Goal: Task Accomplishment & Management: Manage account settings

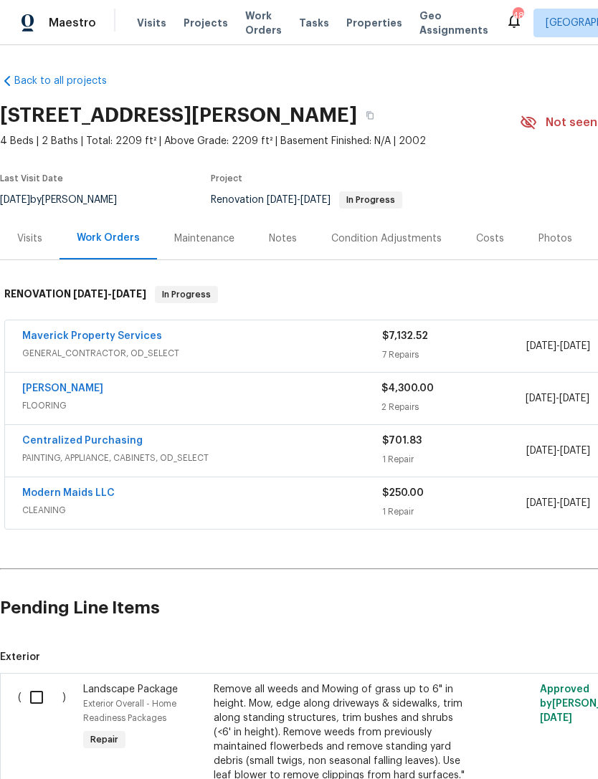
click at [261, 27] on span "Work Orders" at bounding box center [263, 23] width 37 height 29
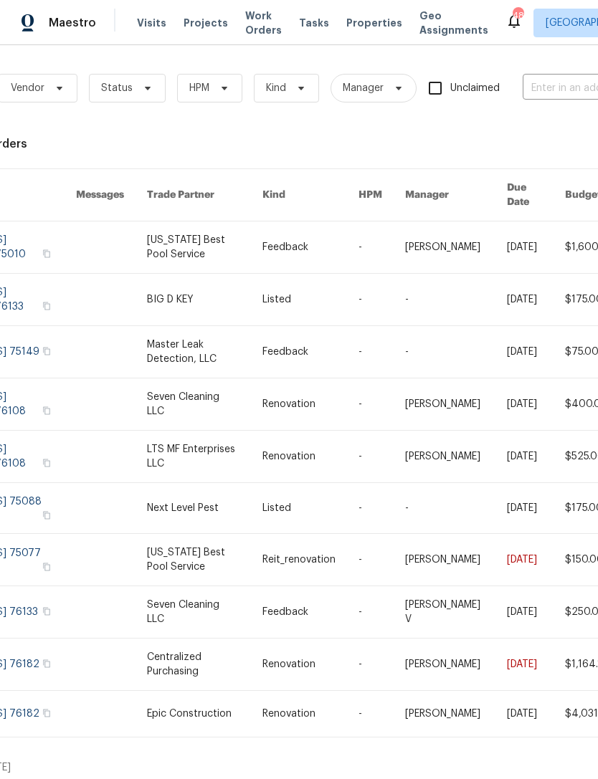
scroll to position [0, 98]
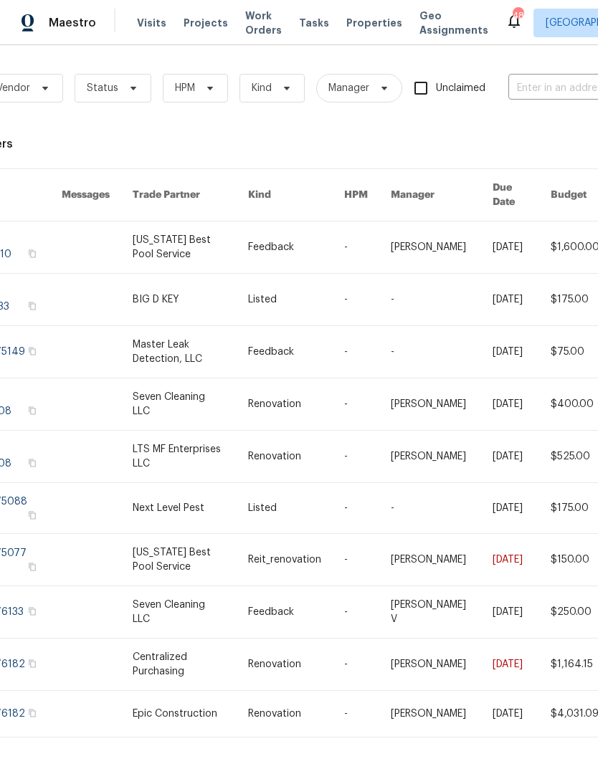
click at [558, 90] on input "text" at bounding box center [579, 88] width 143 height 22
type input "810 pa"
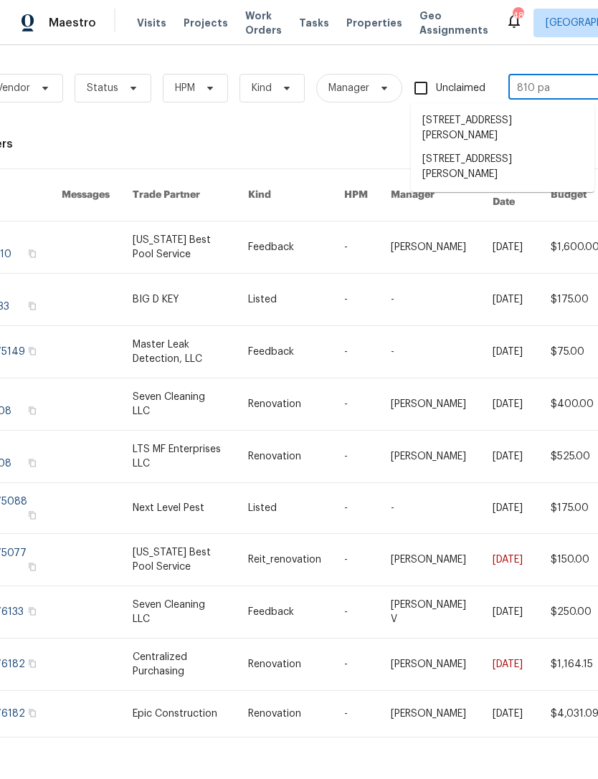
click at [527, 148] on li "810 Patricia Dr, Allen, TX 75002" at bounding box center [503, 167] width 184 height 39
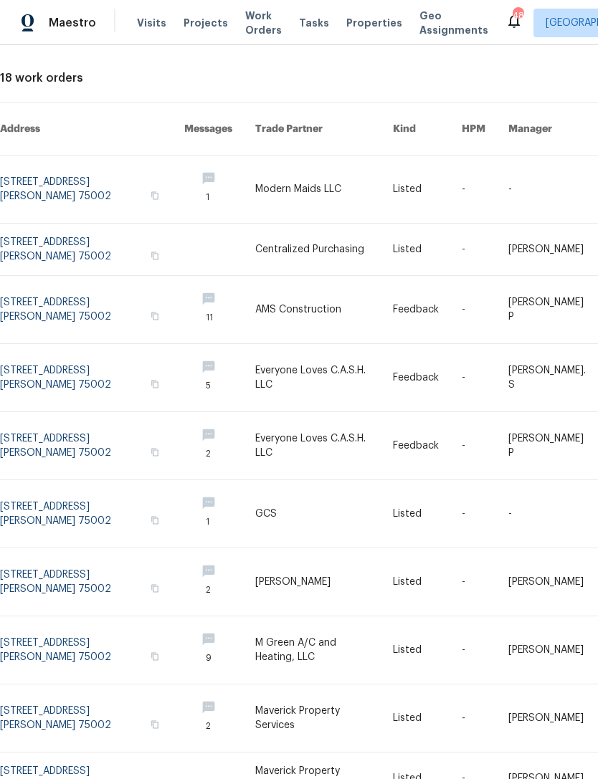
scroll to position [72, 0]
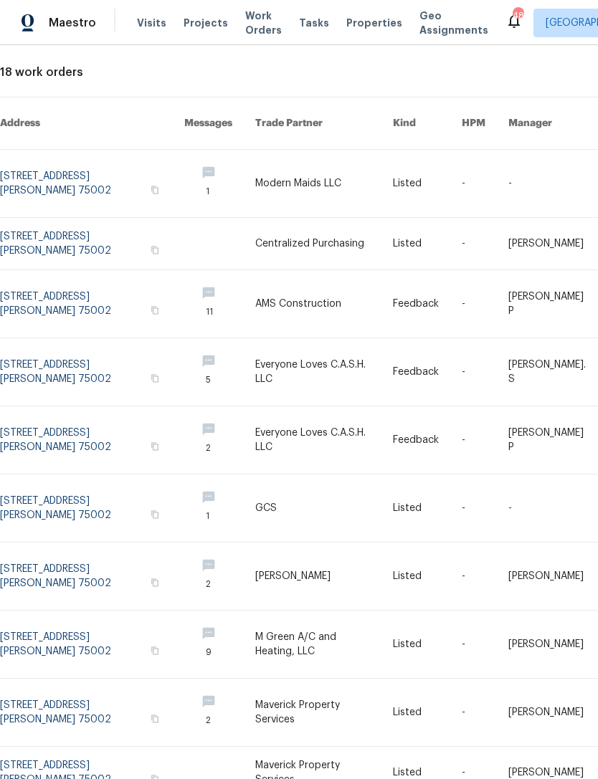
click at [326, 224] on link at bounding box center [324, 244] width 138 height 52
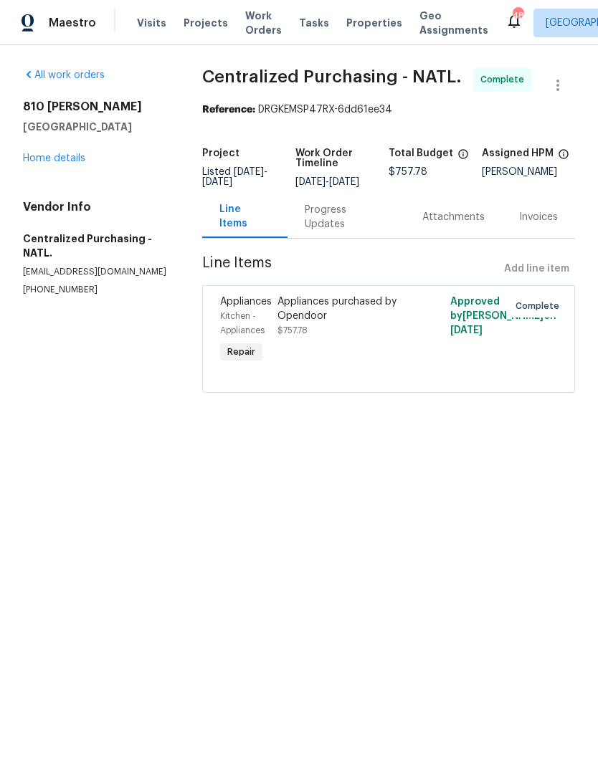
click at [49, 156] on link "Home details" at bounding box center [54, 158] width 62 height 10
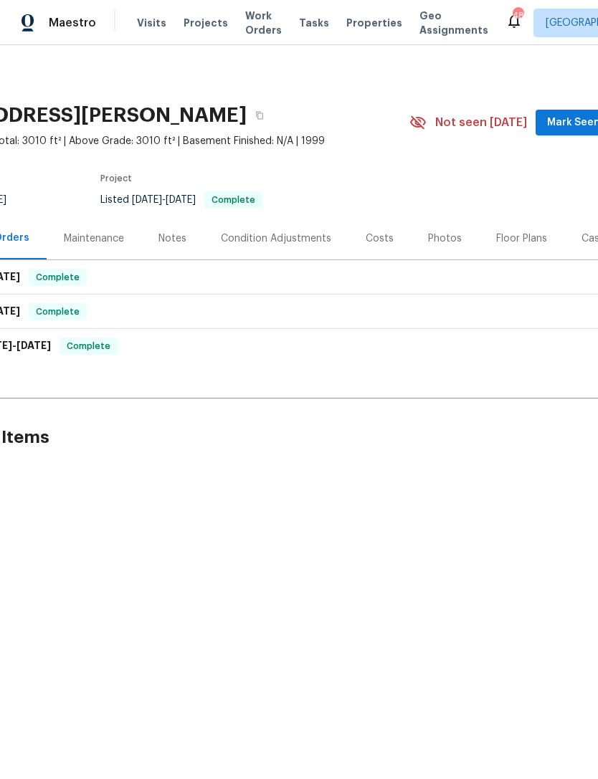
scroll to position [0, 207]
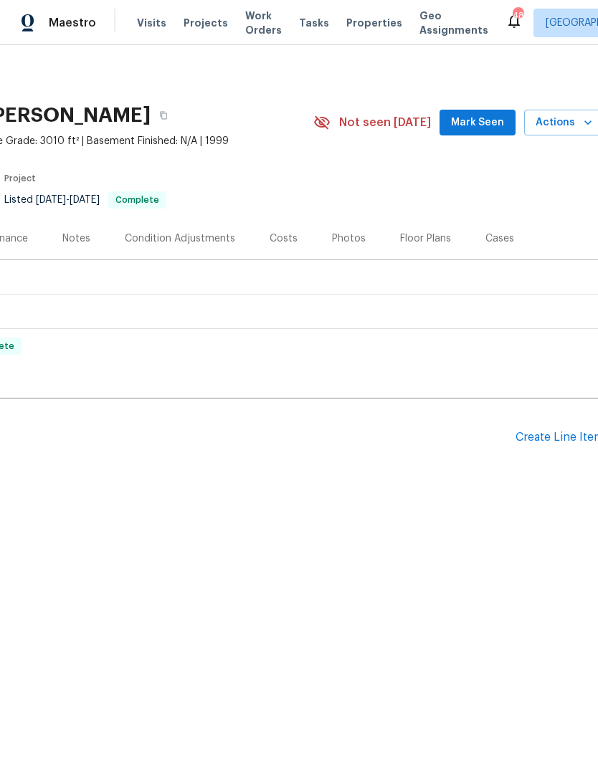
click at [574, 436] on div "Create Line Item" at bounding box center [560, 438] width 88 height 14
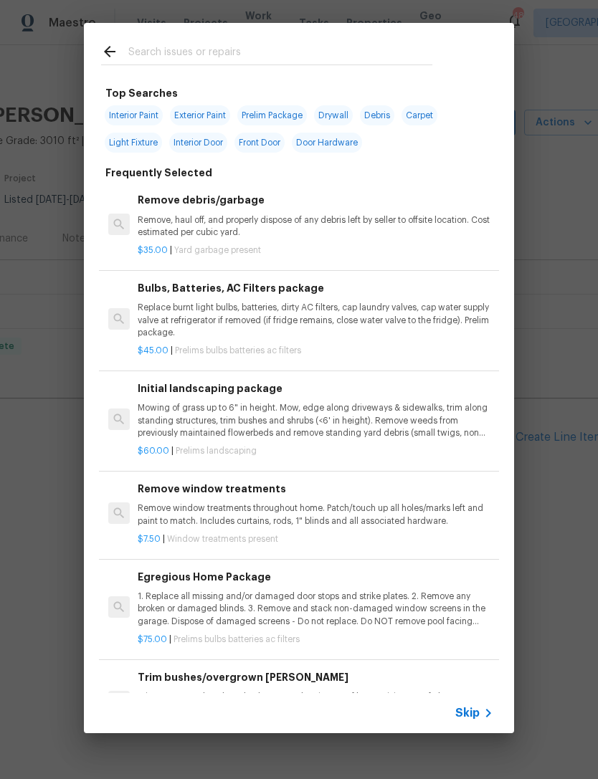
click at [346, 40] on div at bounding box center [267, 51] width 366 height 57
click at [389, 48] on input "text" at bounding box center [280, 54] width 304 height 22
type input "O"
type input "Pool"
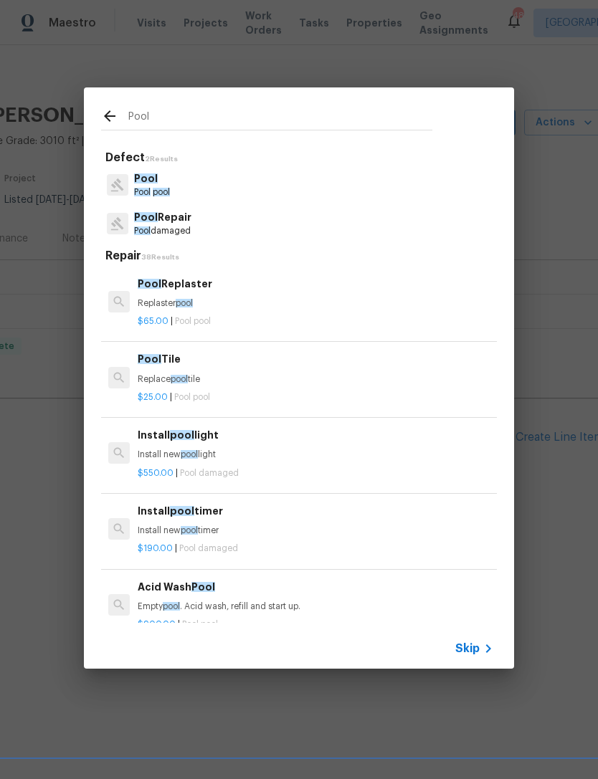
click at [151, 173] on p "Pool" at bounding box center [152, 178] width 36 height 15
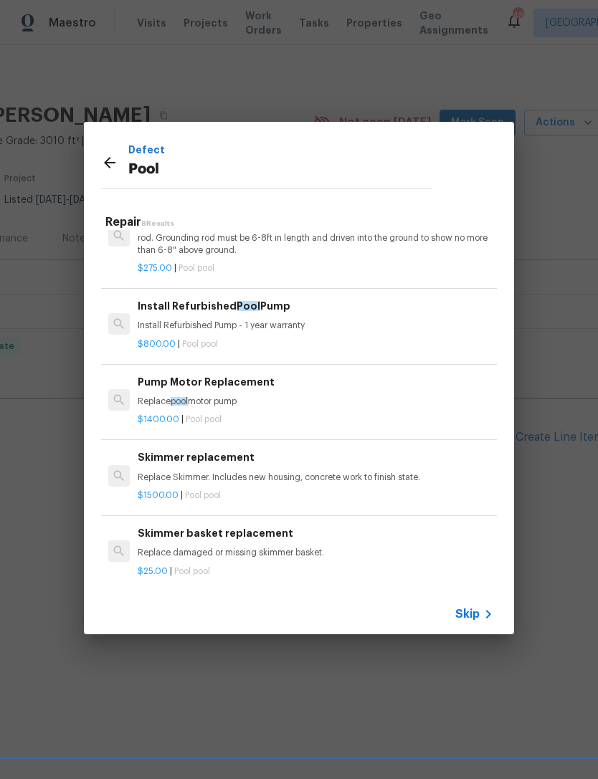
scroll to position [270, 0]
click at [480, 618] on icon at bounding box center [488, 614] width 17 height 17
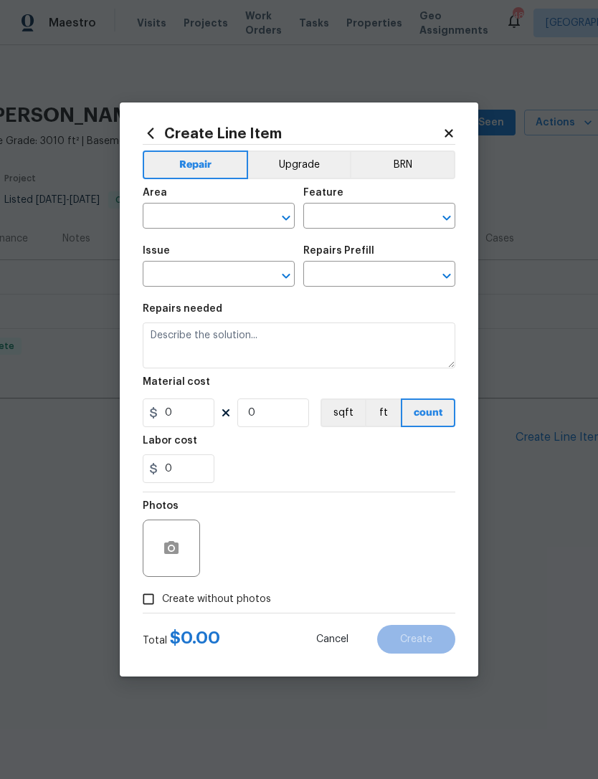
click at [239, 218] on input "text" at bounding box center [199, 218] width 112 height 22
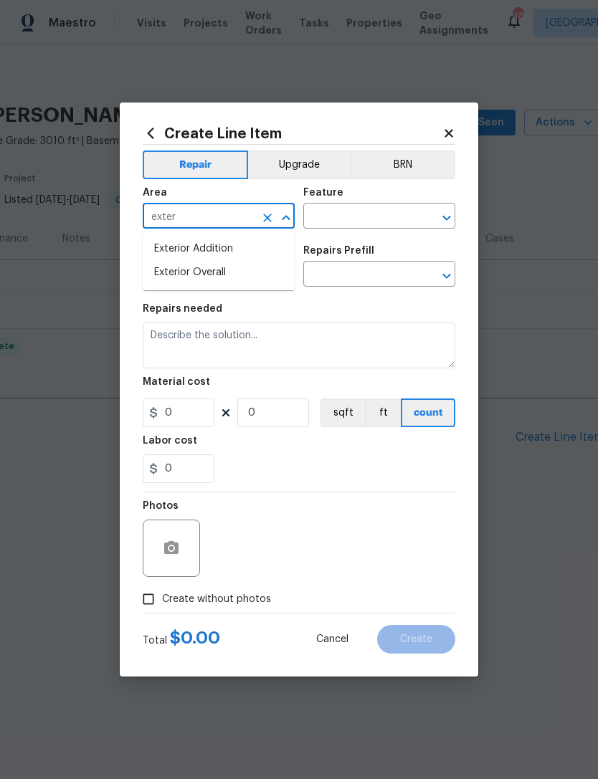
click at [276, 280] on li "Exterior Overall" at bounding box center [219, 273] width 152 height 24
type input "Exterior Overall"
click at [369, 215] on input "text" at bounding box center [359, 218] width 112 height 22
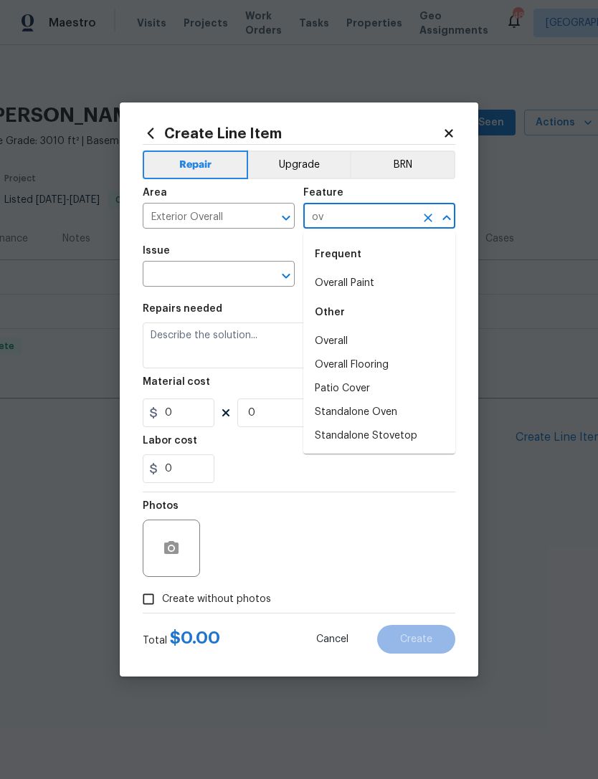
click at [362, 343] on li "Overall" at bounding box center [379, 342] width 152 height 24
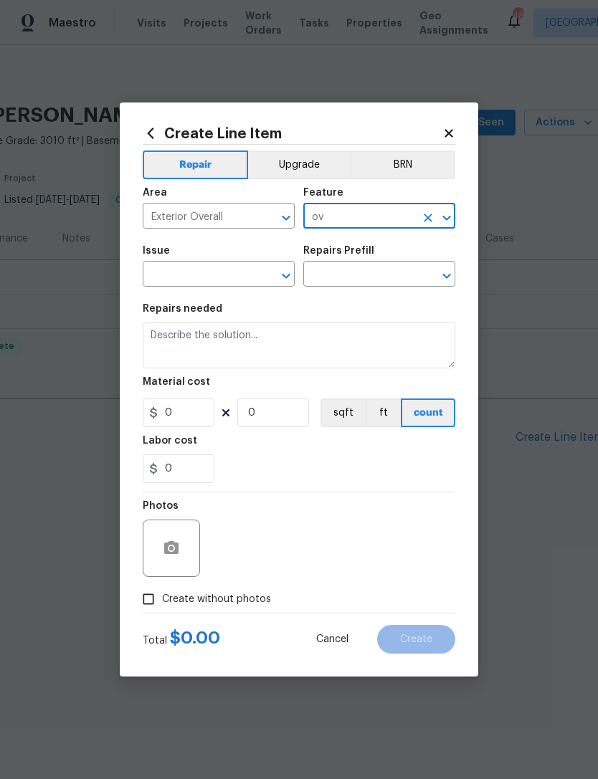
type input "Overall"
click at [250, 285] on input "text" at bounding box center [199, 276] width 112 height 22
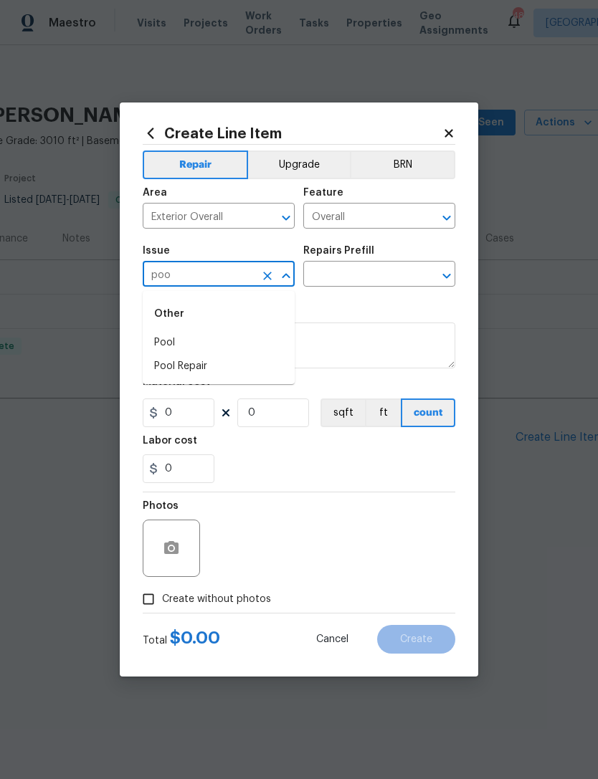
click at [235, 344] on li "Pool" at bounding box center [219, 343] width 152 height 24
click at [384, 279] on input "text" at bounding box center [359, 276] width 112 height 22
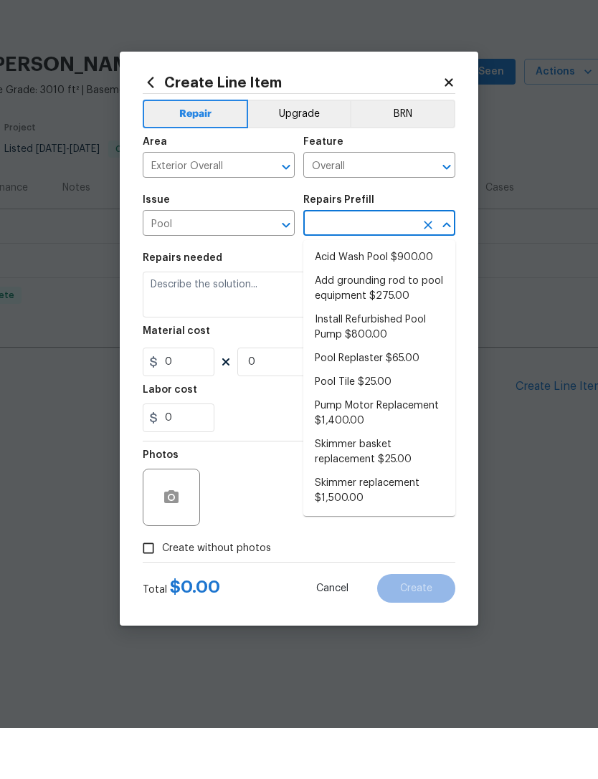
click at [227, 265] on input "Pool" at bounding box center [199, 276] width 112 height 22
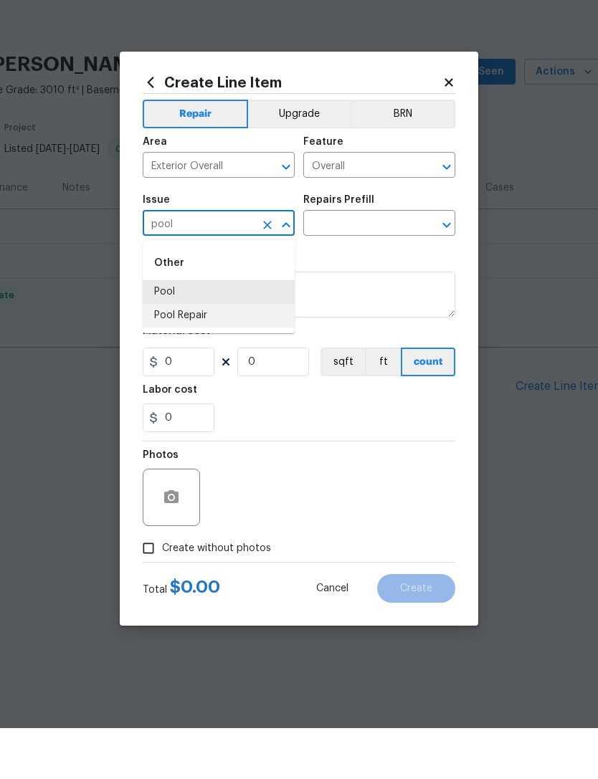
click at [262, 355] on li "Pool Repair" at bounding box center [219, 367] width 152 height 24
type input "Pool Repair"
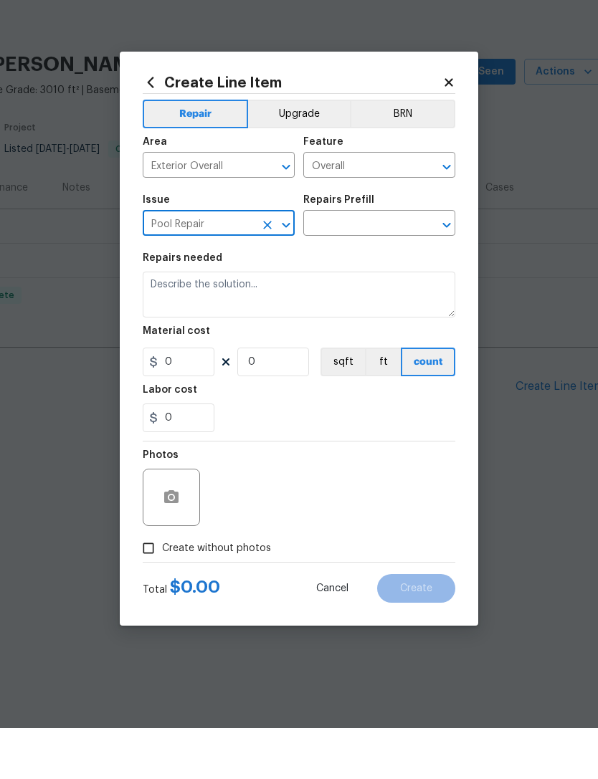
click at [427, 269] on icon "Clear" at bounding box center [428, 276] width 14 height 14
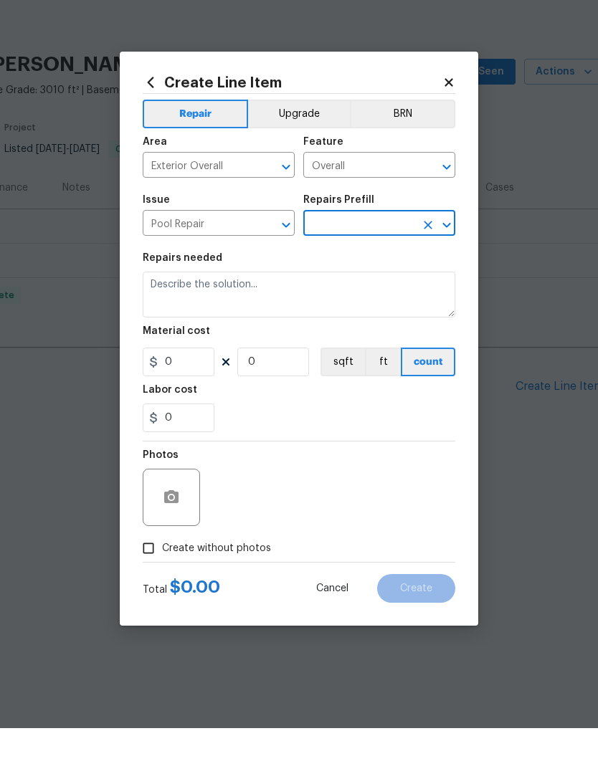
click at [396, 265] on input "text" at bounding box center [359, 276] width 112 height 22
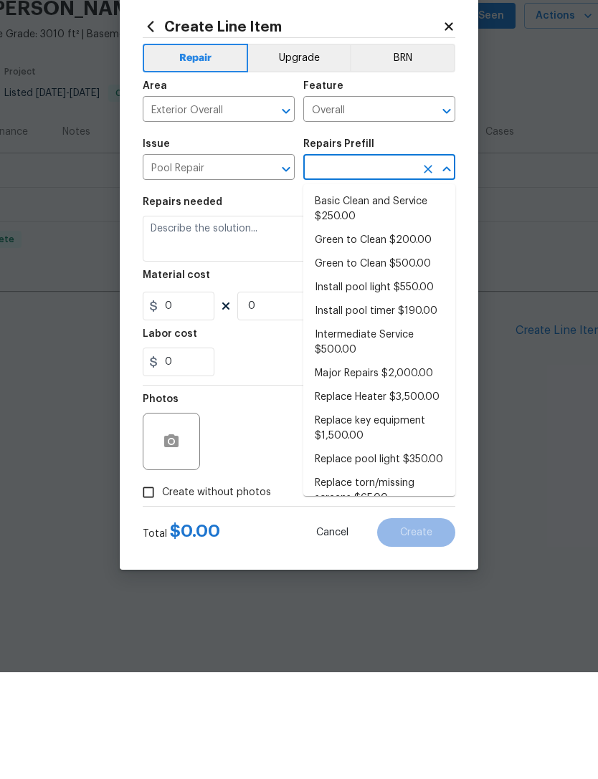
scroll to position [0, 0]
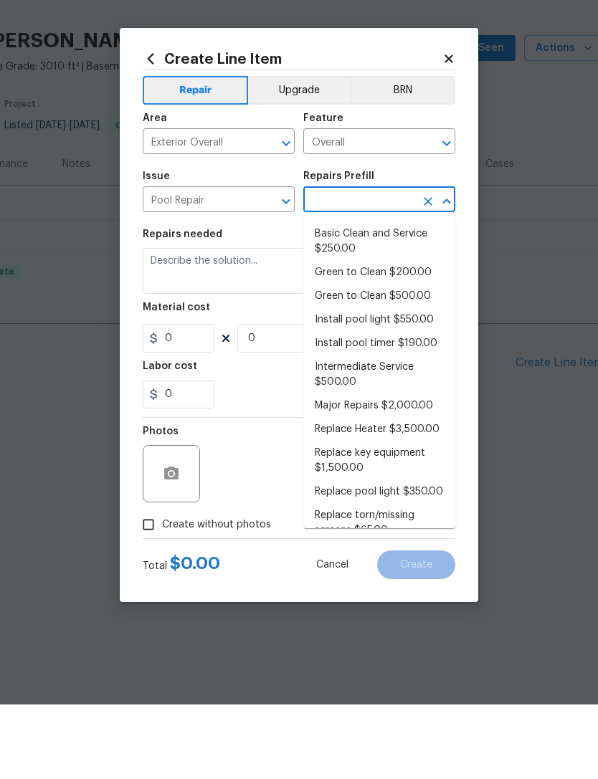
click at [372, 430] on li "Intermediate Service $500.00" at bounding box center [379, 449] width 152 height 39
type input "Intermediate Service $500.00"
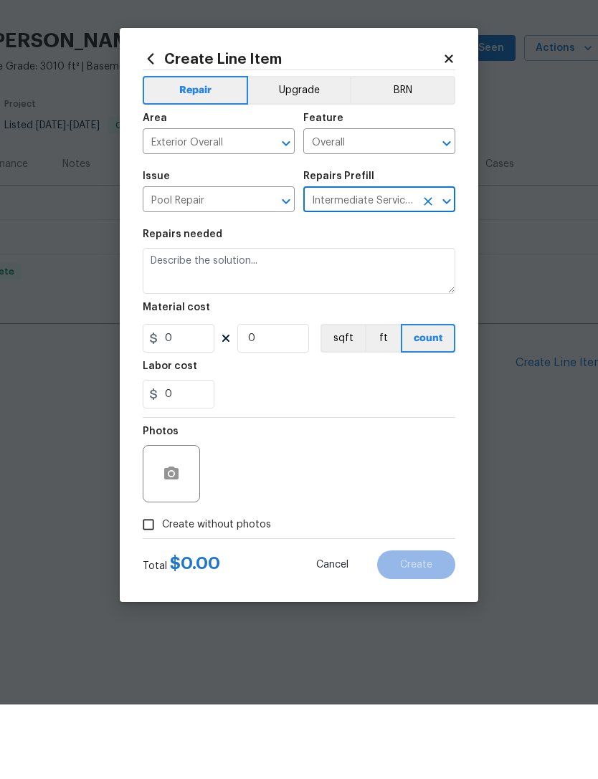
type input "Pool"
type textarea "filter clean and service, balance chems, repair leaks at equipment, etc"
type input "1"
type input "Intermediate Service $500.00"
type input "500"
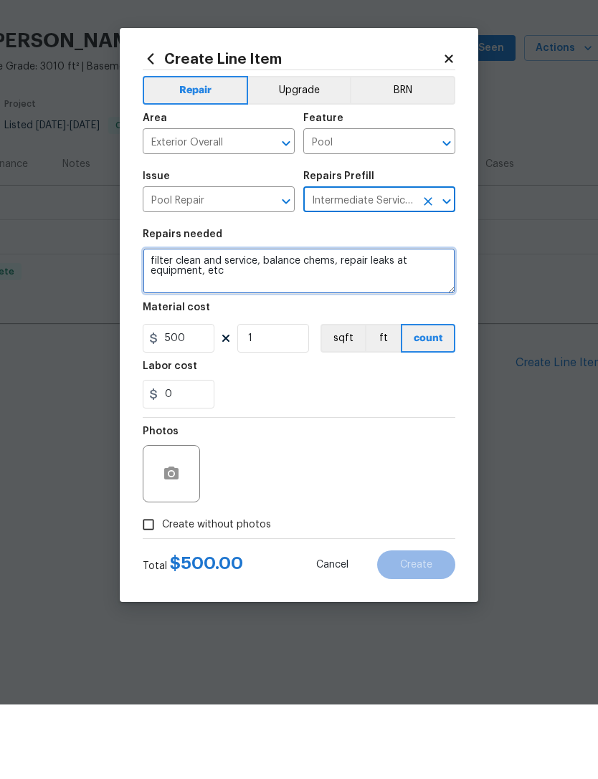
click at [220, 323] on textarea "filter clean and service, balance chems, repair leaks at equipment, etc" at bounding box center [299, 346] width 313 height 46
click at [229, 323] on textarea "filter clean and service, balance chems, repair leaks at equipment, etc" at bounding box center [299, 346] width 313 height 46
click at [216, 323] on textarea "filter clean and service, balance chems, repair leaks at equipment, etc" at bounding box center [299, 346] width 313 height 46
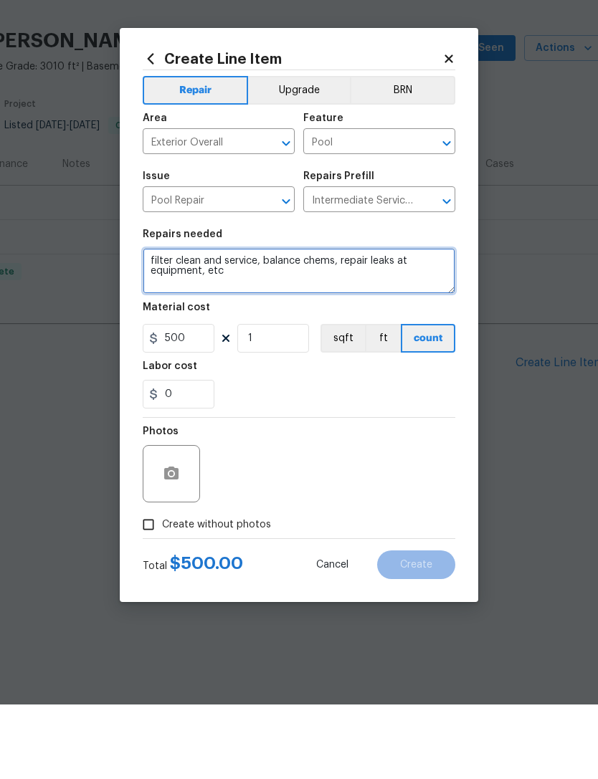
click at [215, 323] on textarea "filter clean and service, balance chems, repair leaks at equipment, etc" at bounding box center [299, 346] width 313 height 46
type textarea "Pool equipment leaking, seems to be running continuously, please schedule equip…"
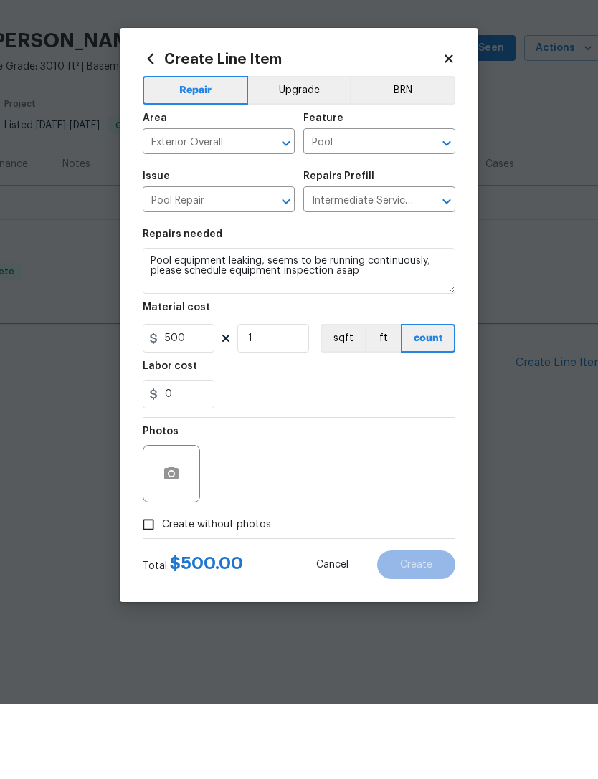
click at [424, 493] on div "Photos" at bounding box center [299, 539] width 313 height 93
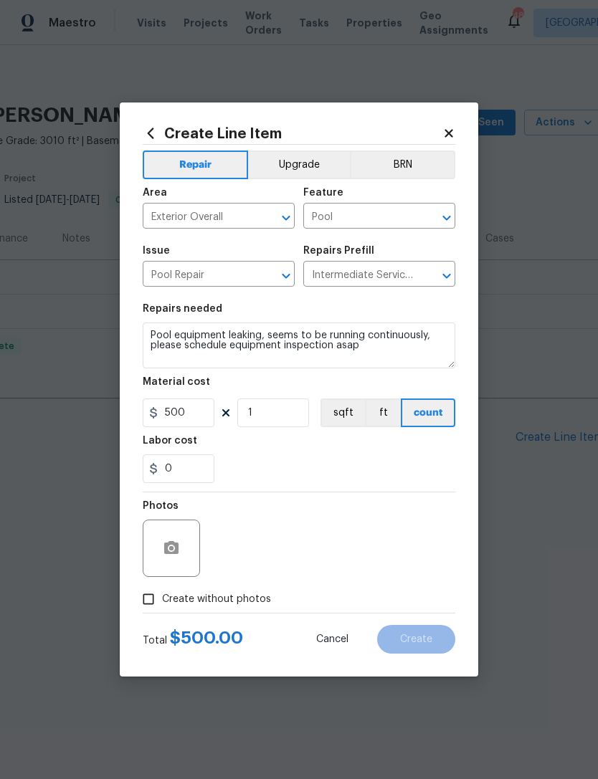
click at [234, 603] on span "Create without photos" at bounding box center [216, 599] width 109 height 15
click at [162, 603] on input "Create without photos" at bounding box center [148, 599] width 27 height 27
checkbox input "true"
click at [189, 412] on input "500" at bounding box center [179, 413] width 72 height 29
click at [199, 411] on input "500" at bounding box center [179, 413] width 72 height 29
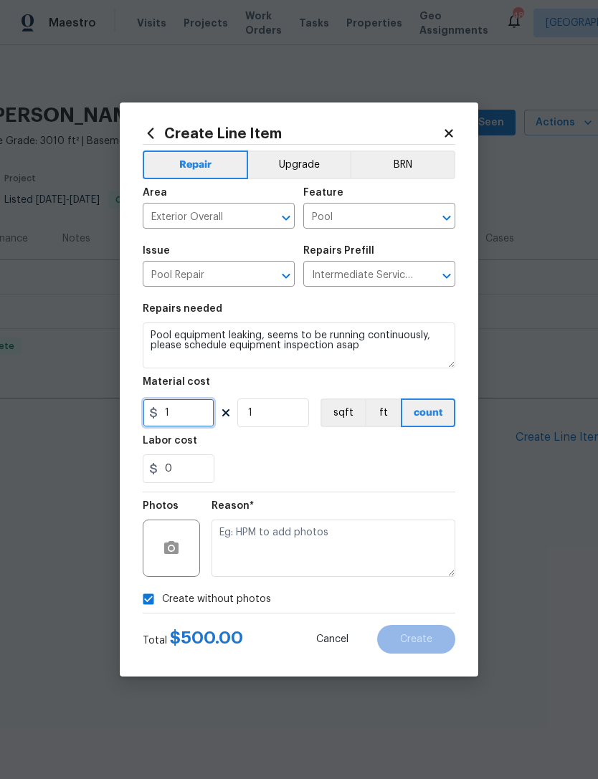
type input "1"
click at [348, 485] on section "Repairs needed Pool equipment leaking, seems to be running continuously, please…" at bounding box center [299, 393] width 313 height 196
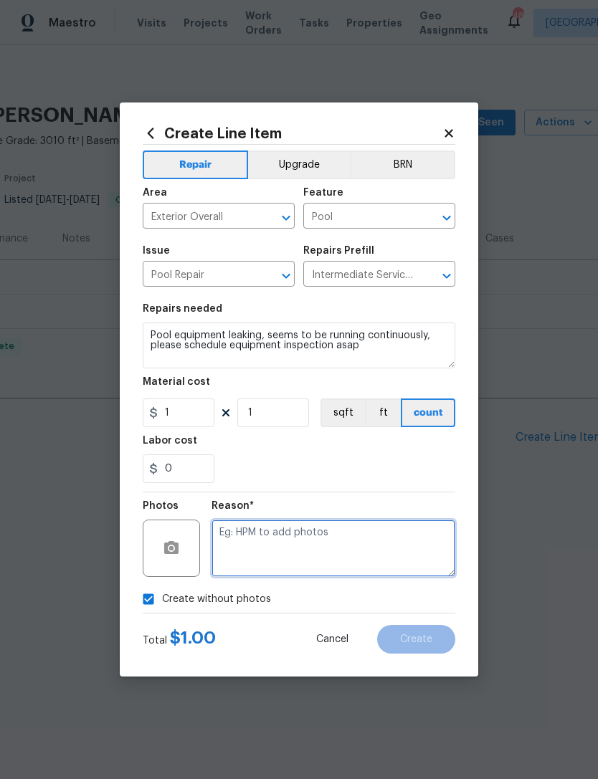
click at [337, 556] on textarea at bounding box center [334, 548] width 244 height 57
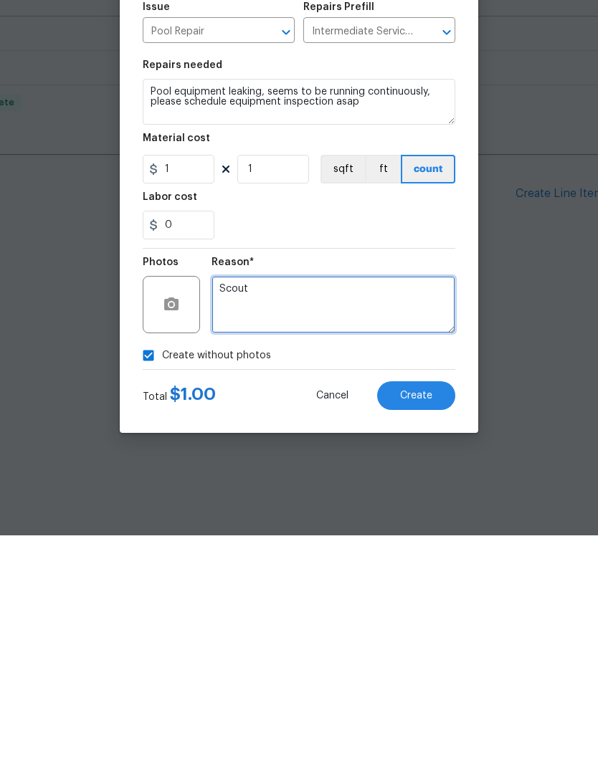
type textarea "Scout"
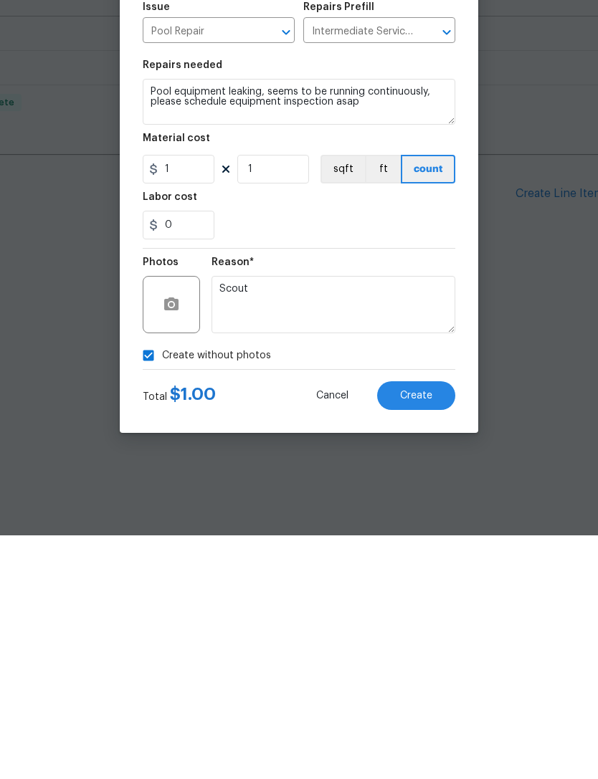
click at [425, 625] on button "Create" at bounding box center [416, 639] width 78 height 29
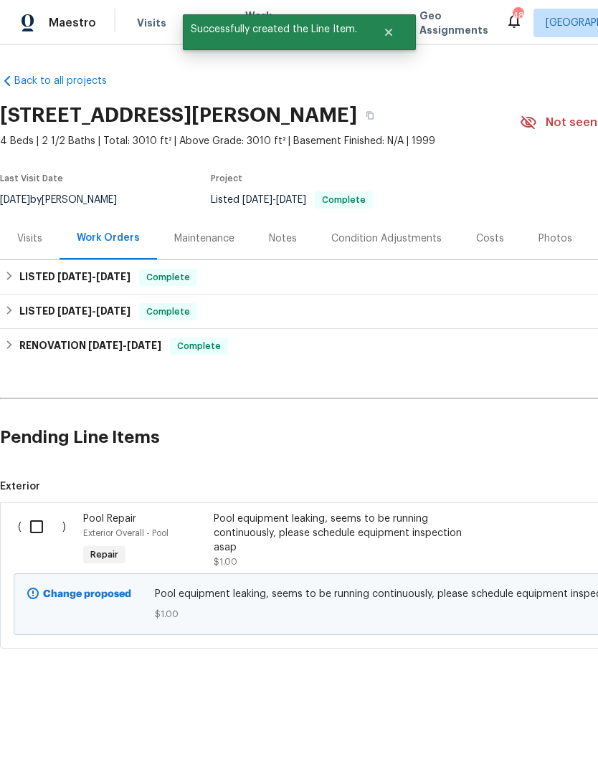
click at [32, 531] on input "checkbox" at bounding box center [42, 527] width 41 height 30
checkbox input "true"
click at [516, 742] on span "Create Work Order" at bounding box center [515, 744] width 95 height 18
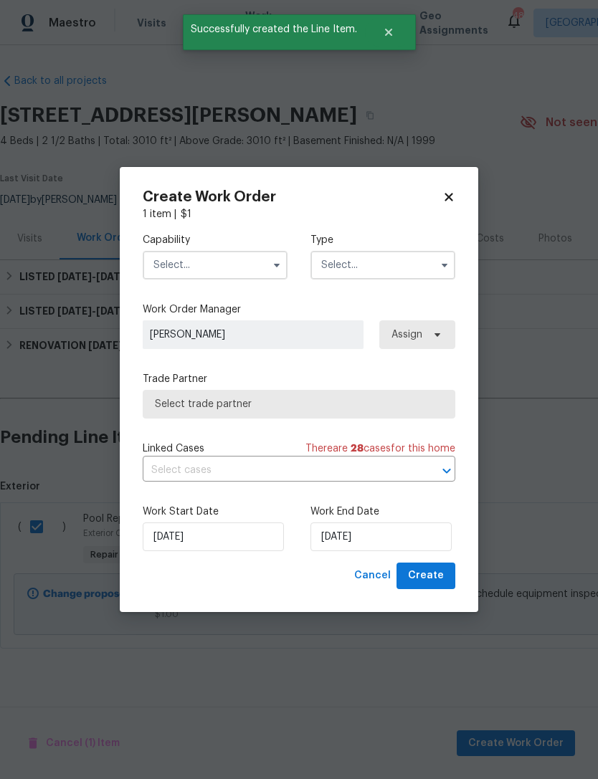
click at [202, 265] on input "text" at bounding box center [215, 265] width 145 height 29
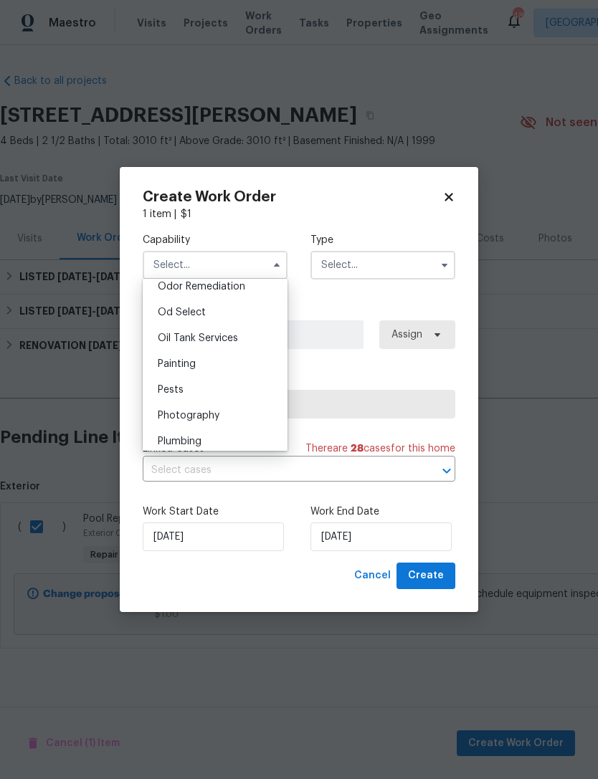
scroll to position [1194, 0]
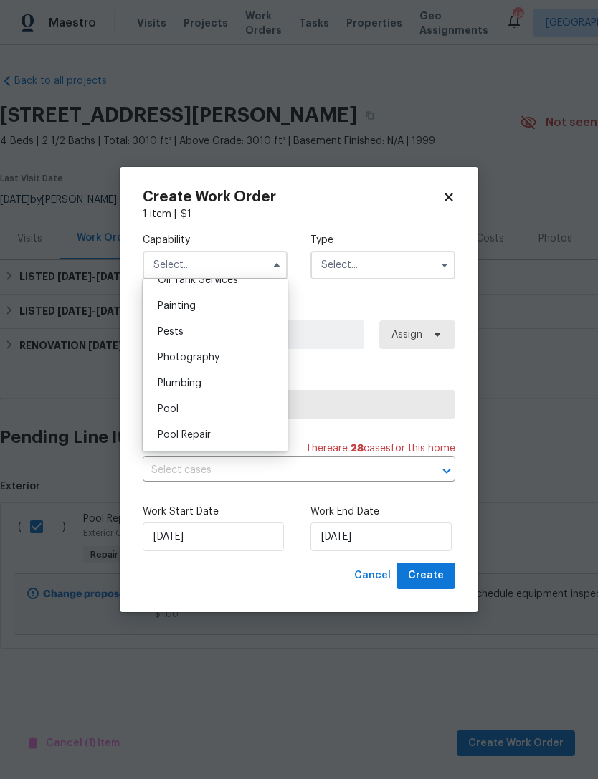
click at [216, 411] on div "Pool" at bounding box center [215, 410] width 138 height 26
type input "Pool"
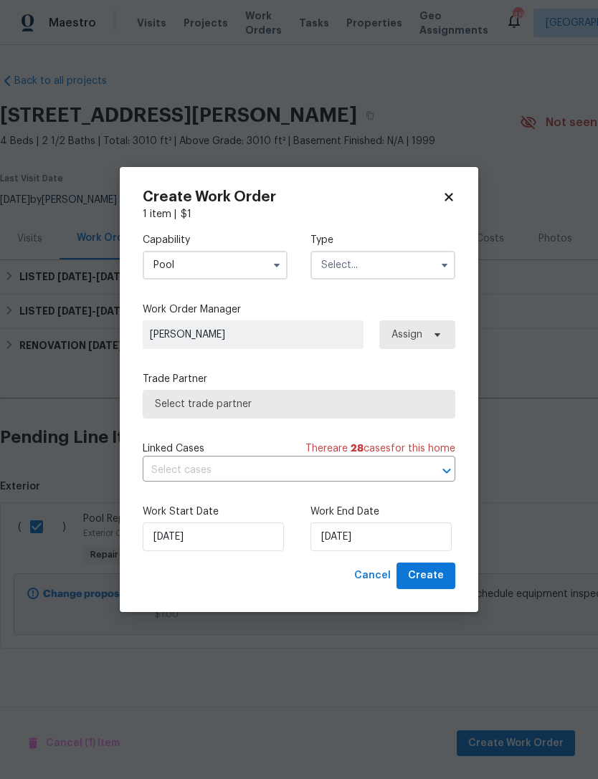
click at [395, 260] on input "text" at bounding box center [382, 265] width 145 height 29
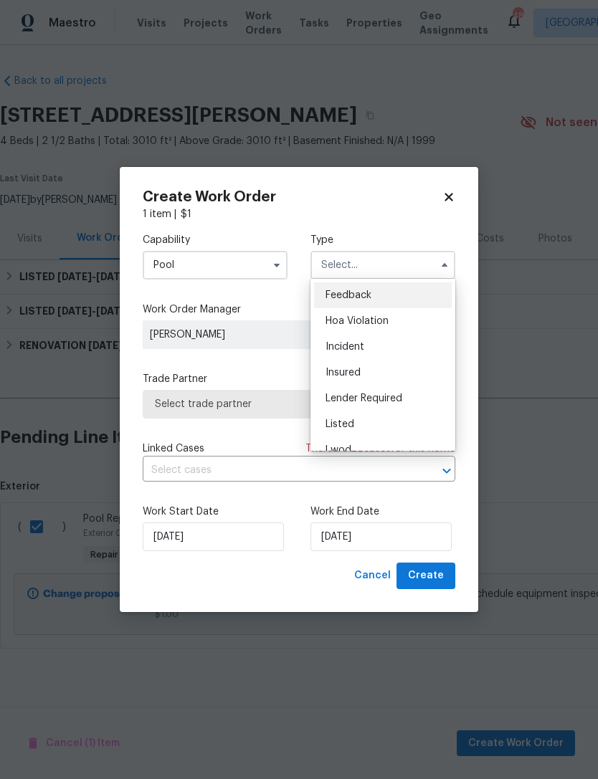
click at [397, 419] on div "Listed" at bounding box center [383, 425] width 138 height 26
type input "Listed"
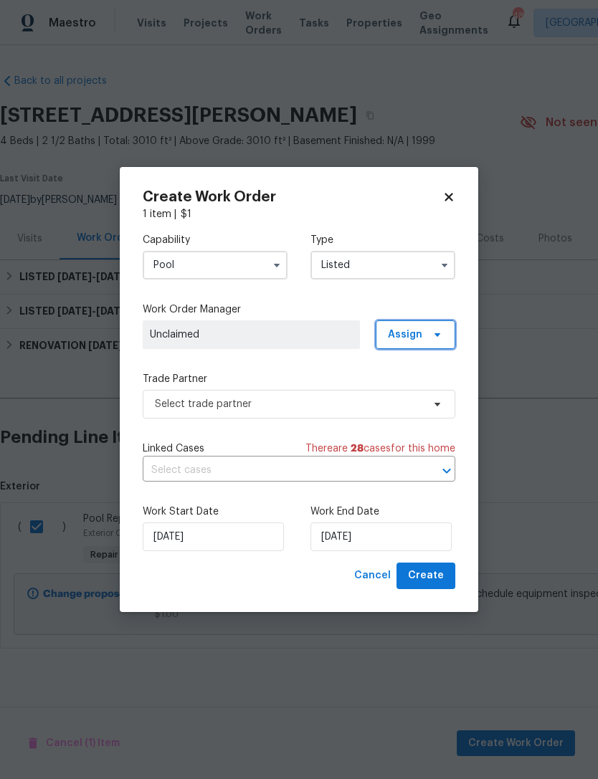
click at [427, 333] on span at bounding box center [435, 334] width 16 height 11
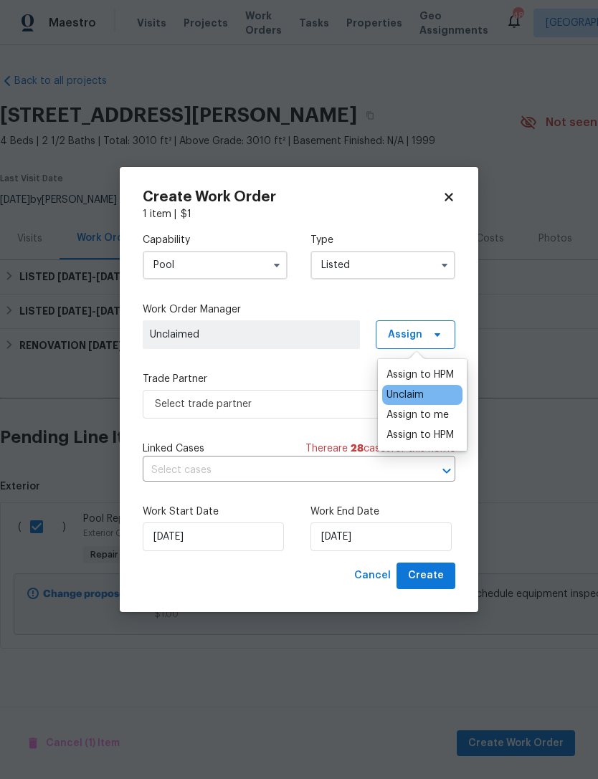
click at [416, 377] on div "Assign to HPM" at bounding box center [419, 375] width 67 height 14
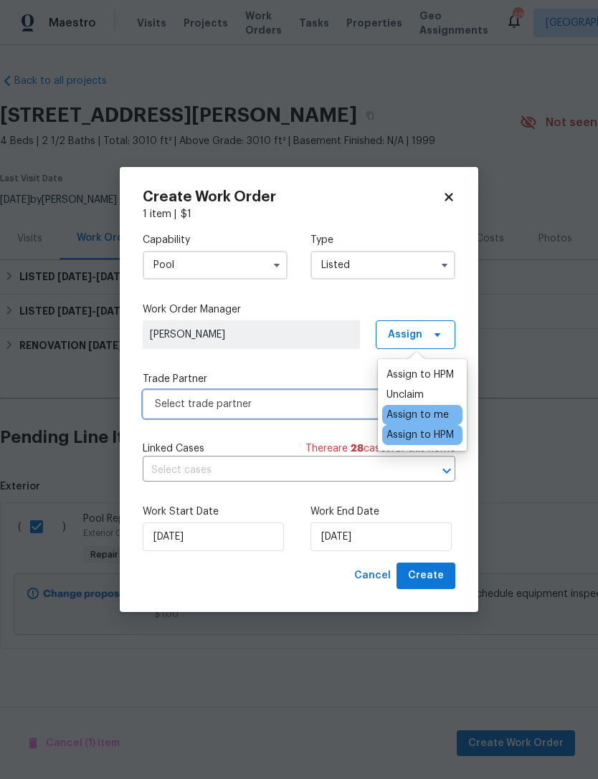
click at [284, 404] on span "Select trade partner" at bounding box center [288, 404] width 267 height 14
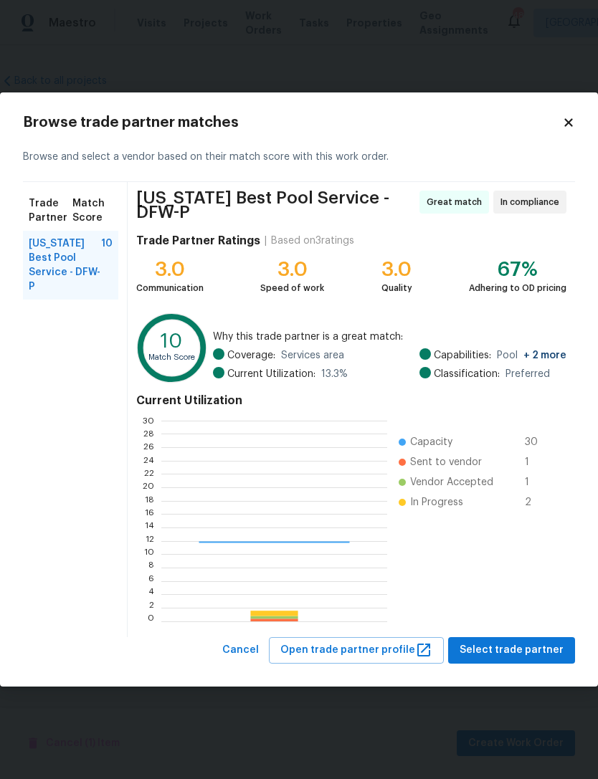
scroll to position [201, 225]
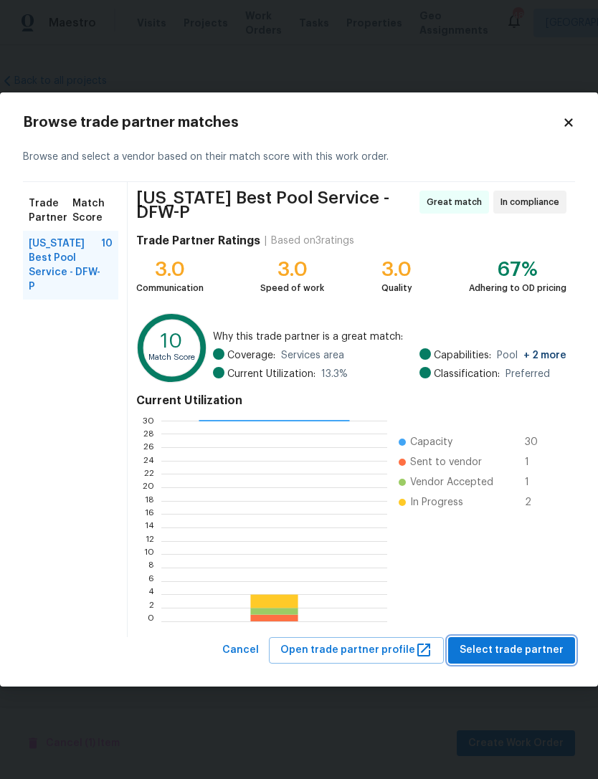
click at [526, 651] on span "Select trade partner" at bounding box center [512, 651] width 104 height 18
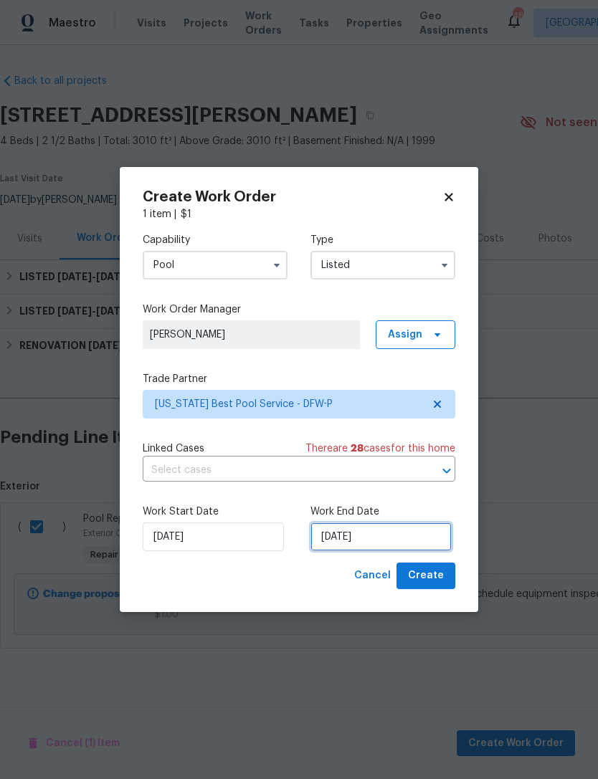
click at [374, 543] on input "10/14/2025" at bounding box center [380, 537] width 141 height 29
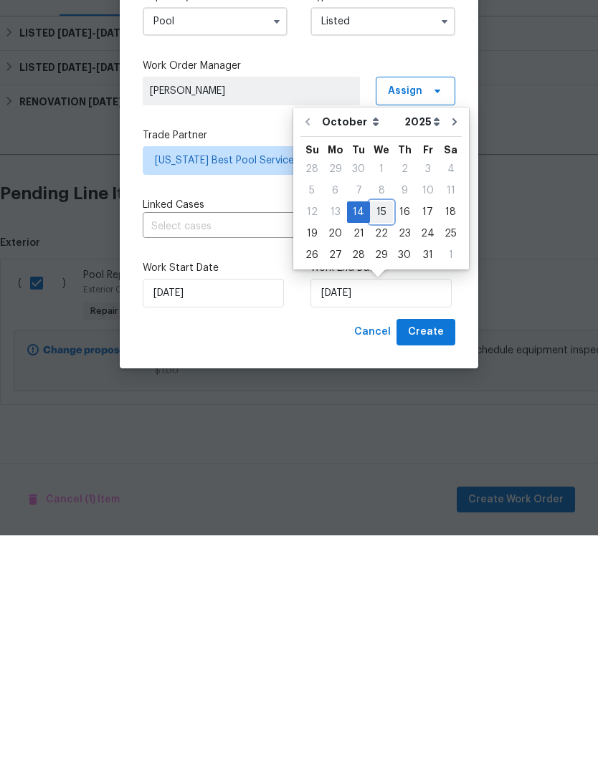
click at [376, 446] on div "15" at bounding box center [381, 456] width 23 height 20
type input "10/15/2025"
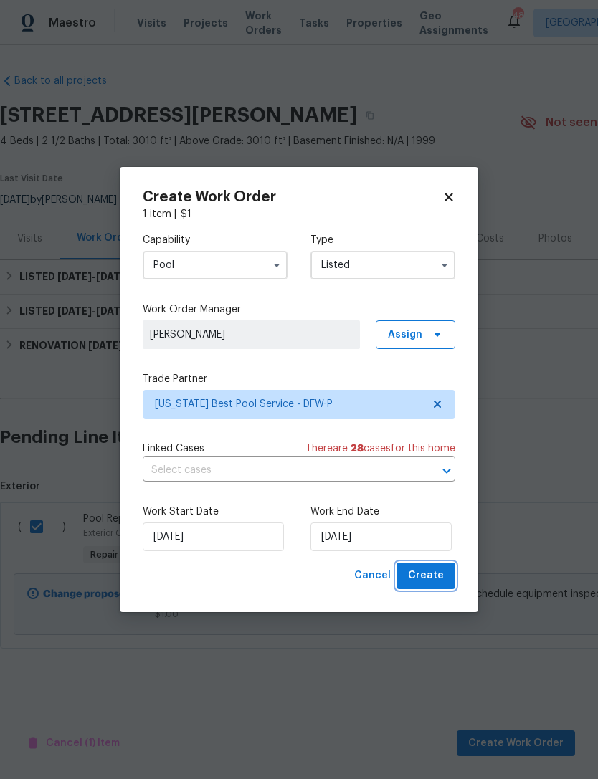
click at [440, 578] on span "Create" at bounding box center [426, 576] width 36 height 18
checkbox input "false"
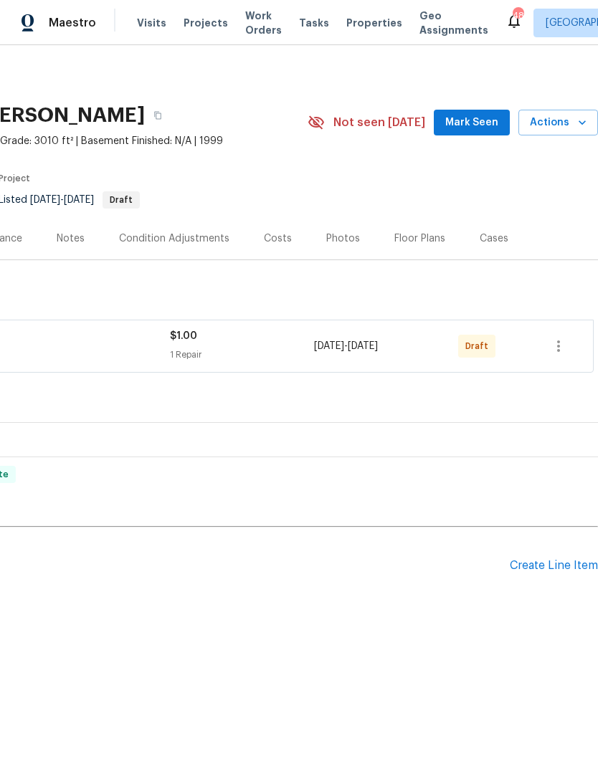
scroll to position [0, 212]
click at [565, 341] on icon "button" at bounding box center [558, 346] width 17 height 17
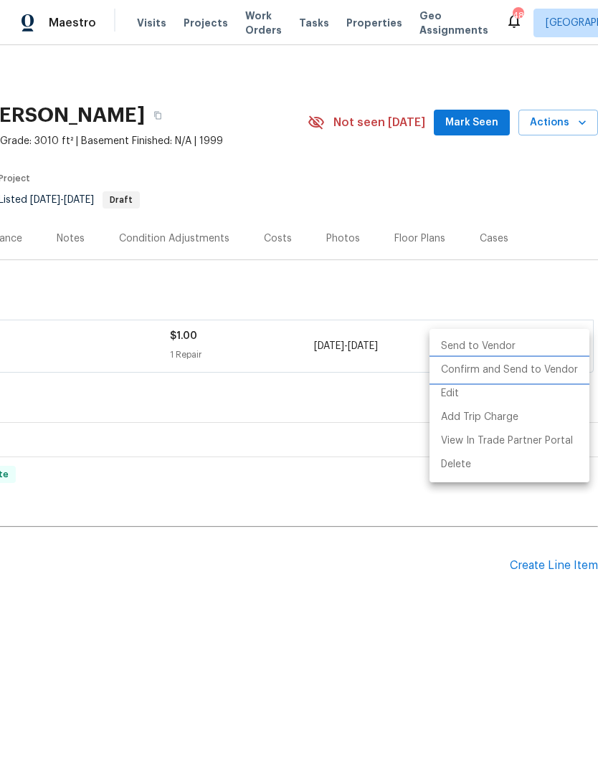
click at [557, 372] on li "Confirm and Send to Vendor" at bounding box center [510, 371] width 160 height 24
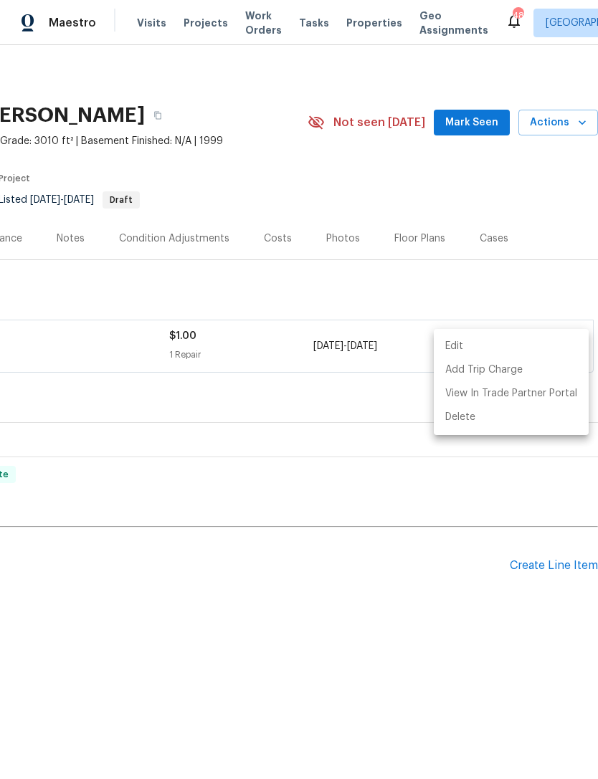
click at [439, 627] on div at bounding box center [299, 389] width 598 height 779
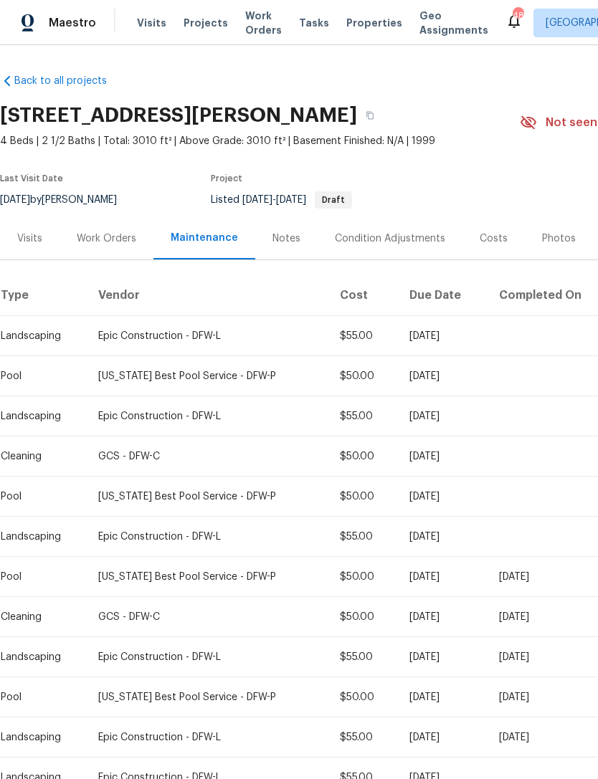
scroll to position [1, 0]
click at [257, 27] on span "Work Orders" at bounding box center [263, 23] width 37 height 29
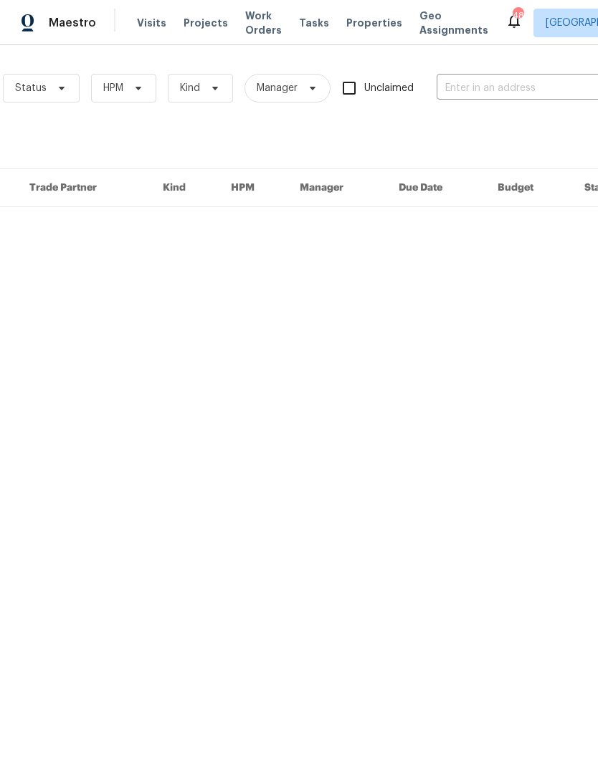
scroll to position [0, 216]
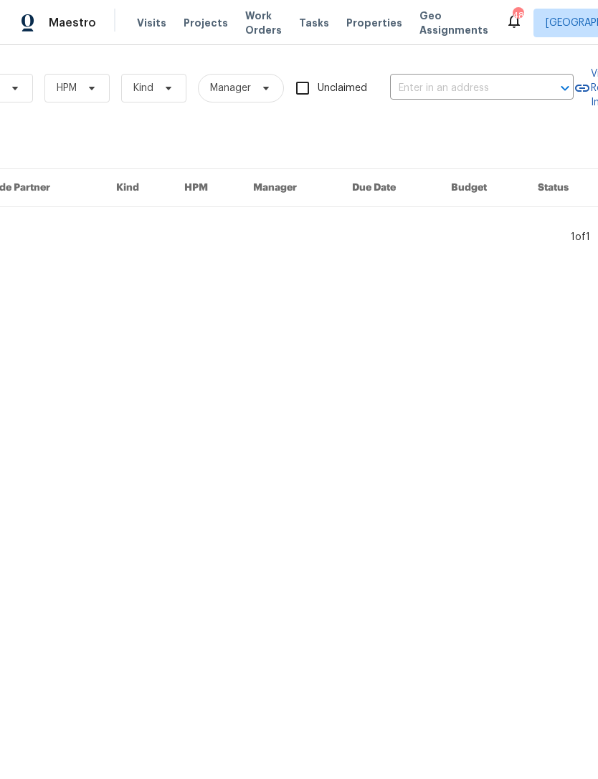
click at [494, 98] on input "text" at bounding box center [461, 88] width 143 height 22
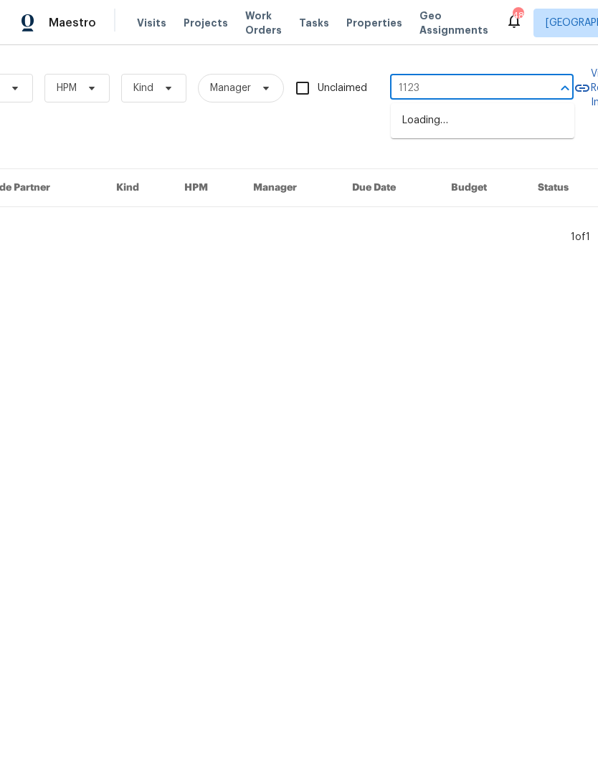
type input "1123 e"
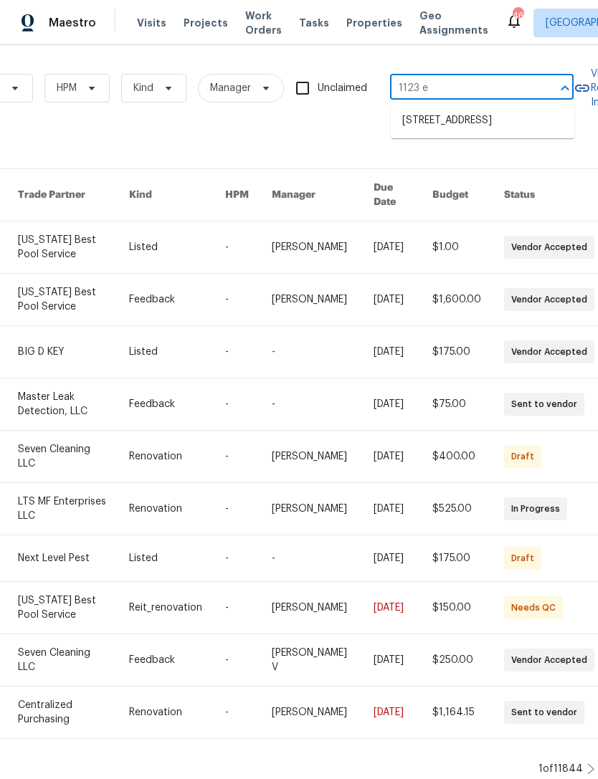
click at [457, 125] on li "1123 Elm Brook Ct, Allen, TX 75002" at bounding box center [483, 121] width 184 height 24
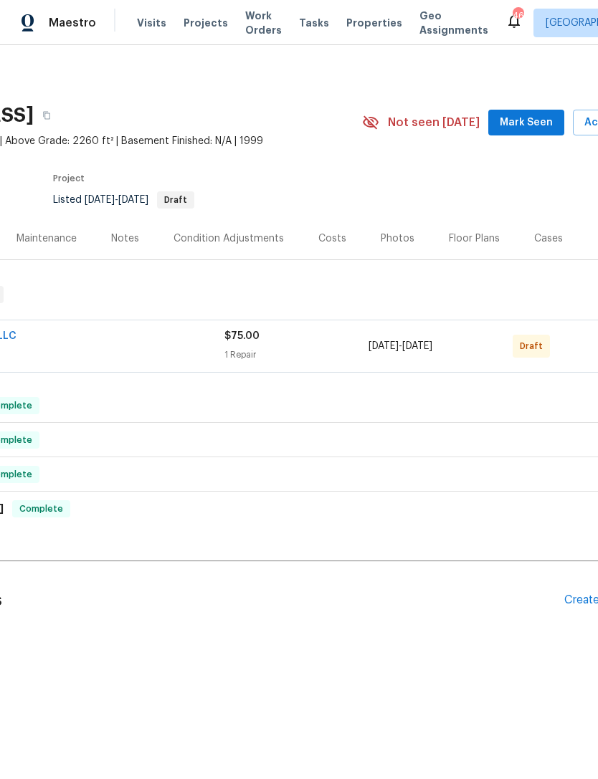
scroll to position [0, 212]
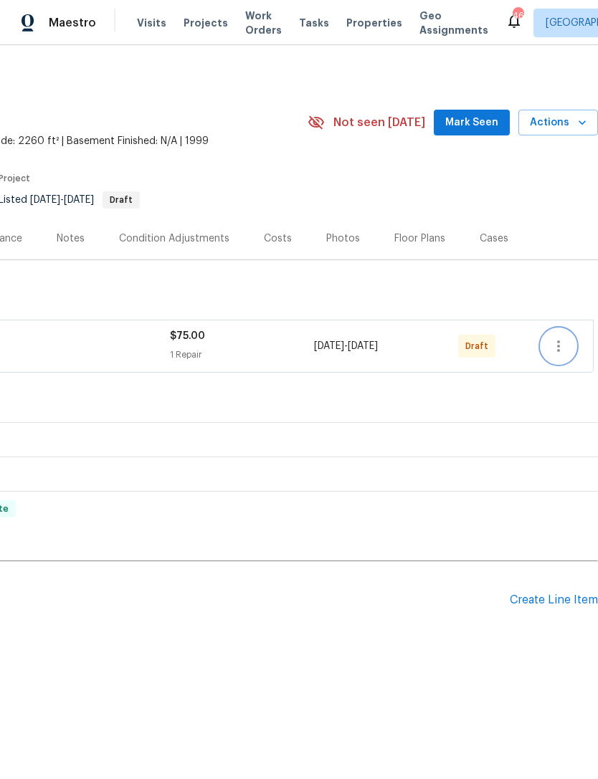
click at [568, 356] on button "button" at bounding box center [558, 346] width 34 height 34
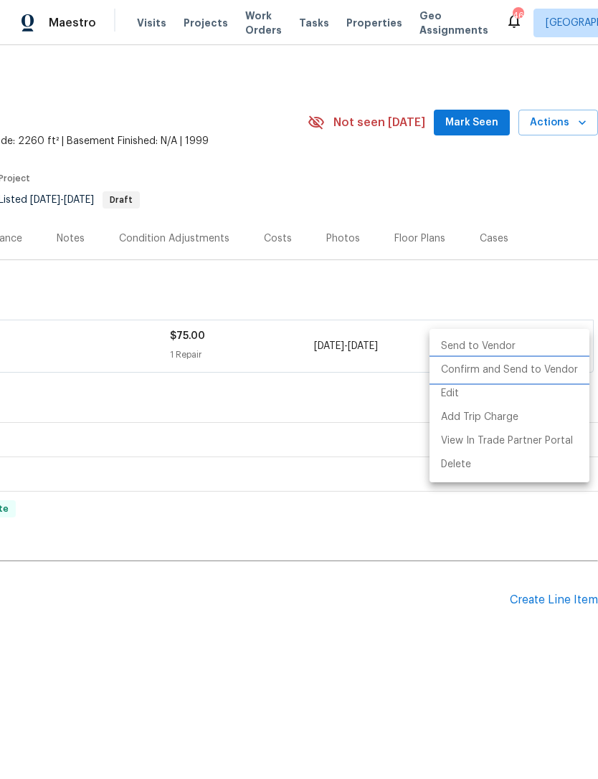
click at [559, 364] on li "Confirm and Send to Vendor" at bounding box center [510, 371] width 160 height 24
click at [295, 657] on div at bounding box center [299, 389] width 598 height 779
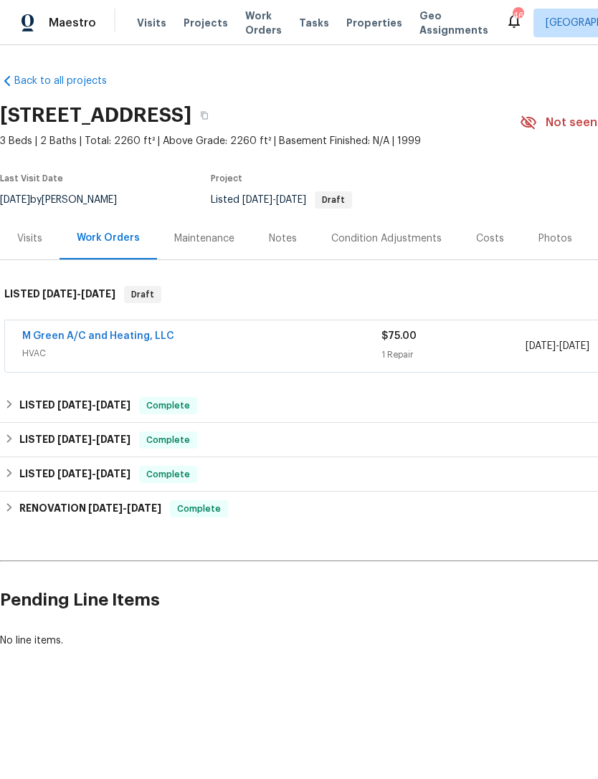
scroll to position [0, 0]
click at [119, 336] on link "M Green A/C and Heating, LLC" at bounding box center [98, 336] width 152 height 10
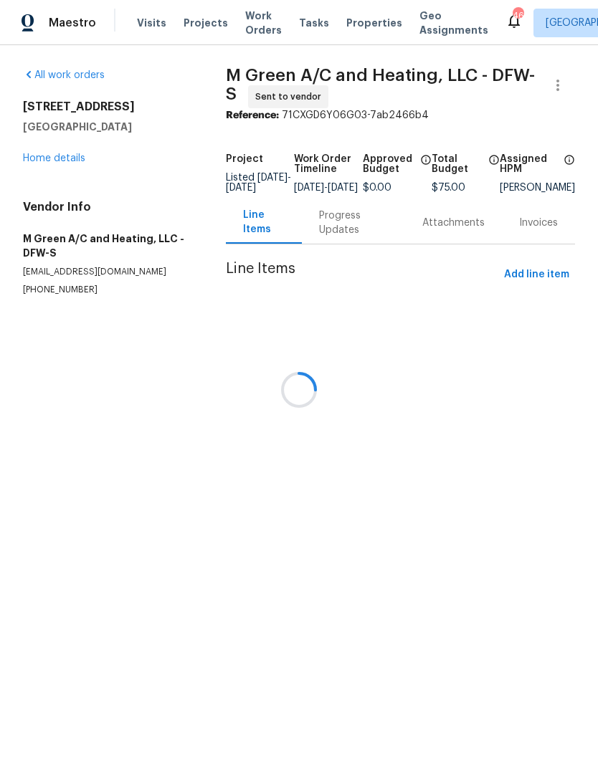
click at [339, 237] on div "Progress Updates" at bounding box center [353, 223] width 69 height 29
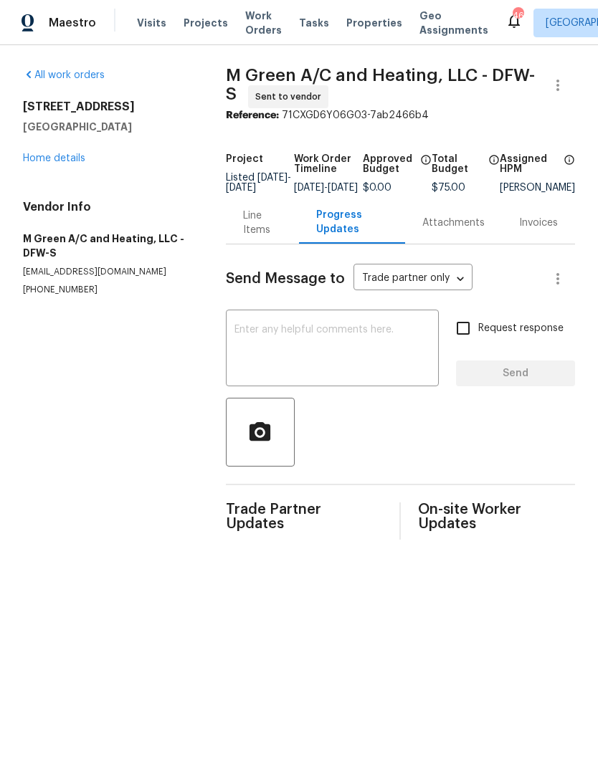
click at [341, 366] on textarea at bounding box center [332, 350] width 196 height 50
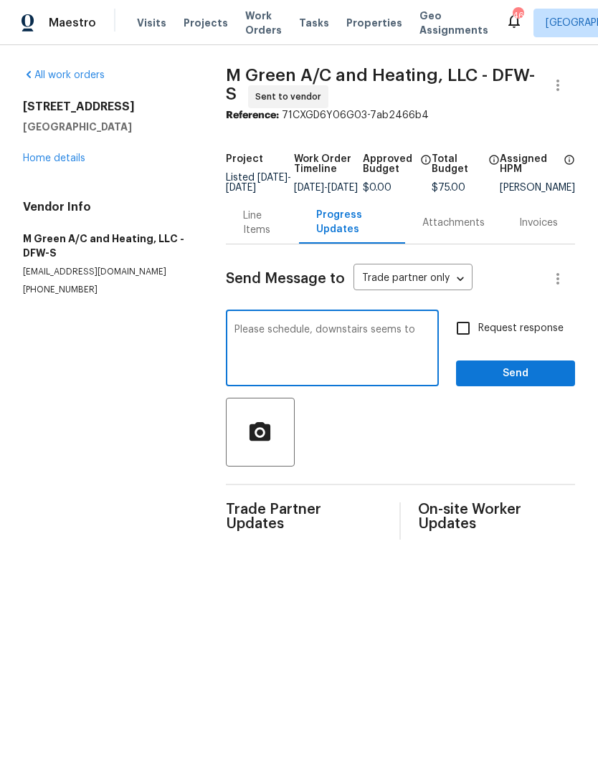
click at [302, 336] on textarea "Please schedule, downstairs seems to" at bounding box center [332, 350] width 196 height 50
click at [301, 336] on textarea "Please schedule, downstairs seems to" at bounding box center [332, 350] width 196 height 50
type textarea "Please schedule"
click at [529, 387] on button "Send" at bounding box center [515, 374] width 119 height 27
